Goal: Transaction & Acquisition: Purchase product/service

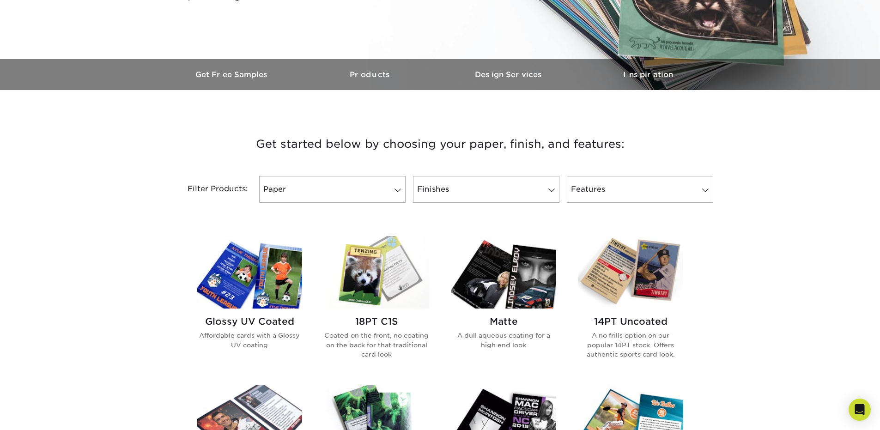
click at [383, 290] on img at bounding box center [376, 272] width 105 height 73
